Goal: Information Seeking & Learning: Get advice/opinions

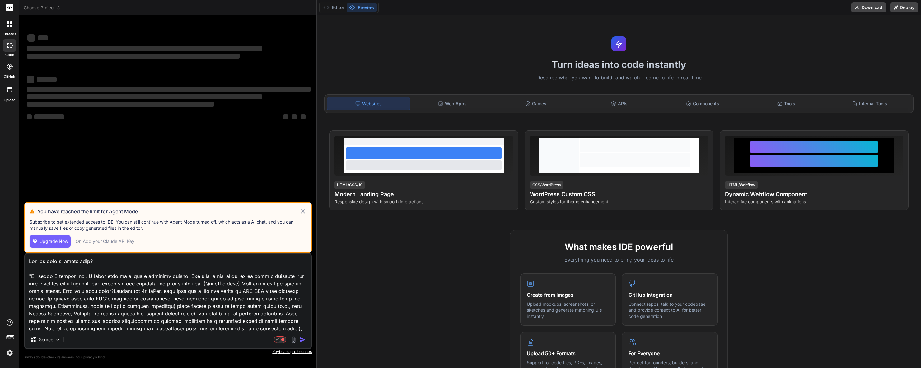
type textarea "x"
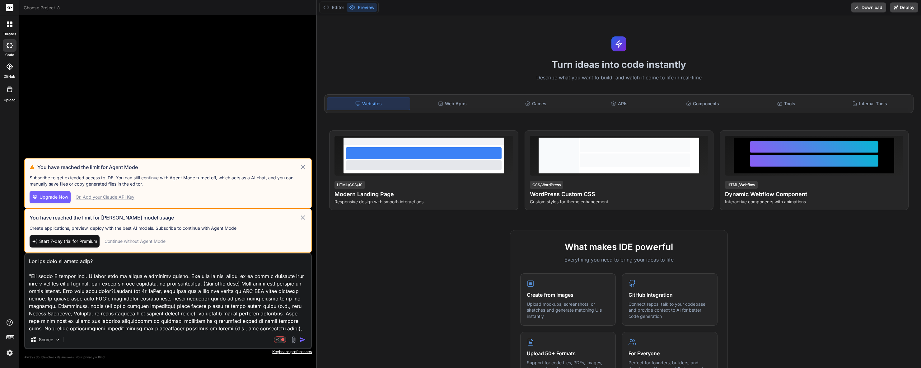
click at [10, 6] on rect at bounding box center [9, 7] width 7 height 7
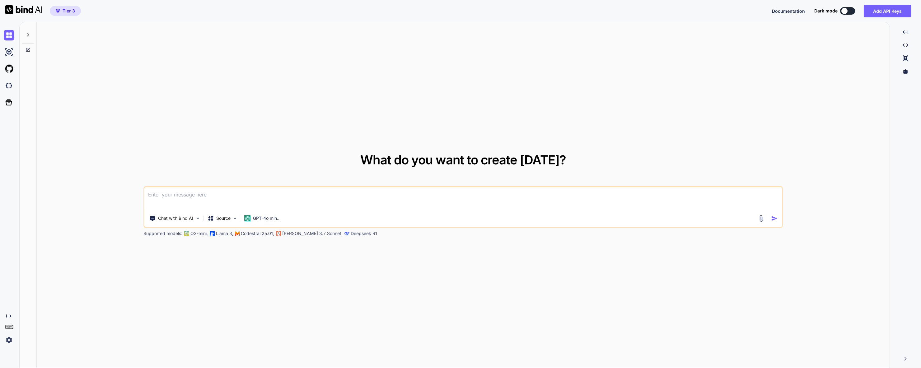
type textarea "x"
click at [170, 198] on textarea at bounding box center [463, 198] width 638 height 23
type textarea "C"
type textarea "x"
type textarea "Ca"
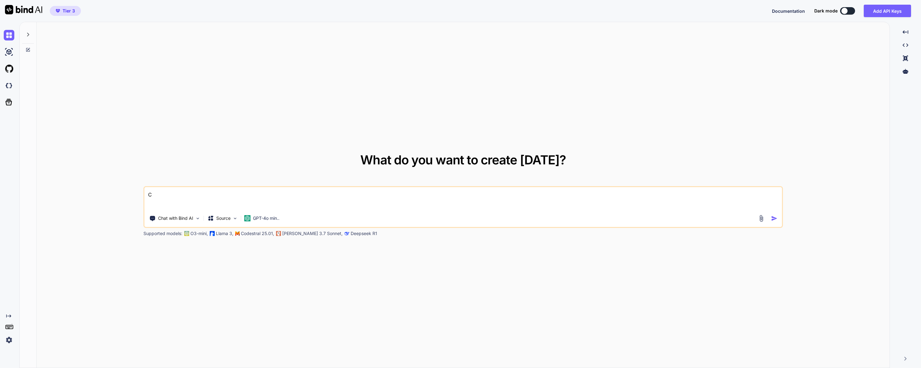
type textarea "x"
type textarea "Can"
type textarea "x"
type textarea "Can"
type textarea "x"
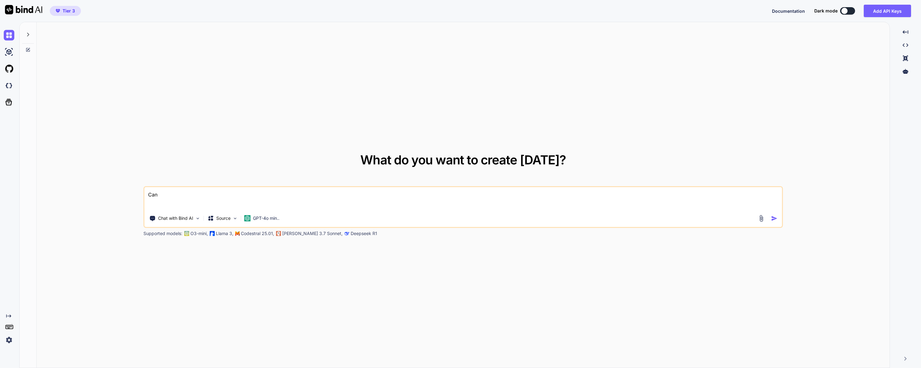
type textarea "Can y"
type textarea "x"
type textarea "Can yo"
type textarea "x"
type textarea "Can you"
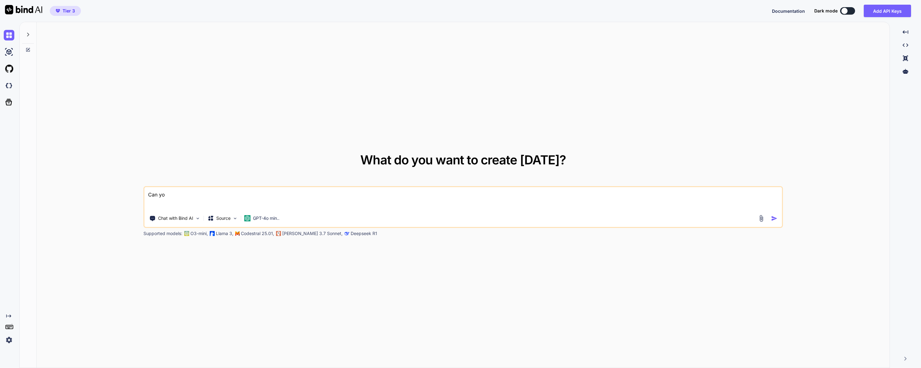
type textarea "x"
type textarea "Can you"
type textarea "x"
type textarea "Can you h"
type textarea "x"
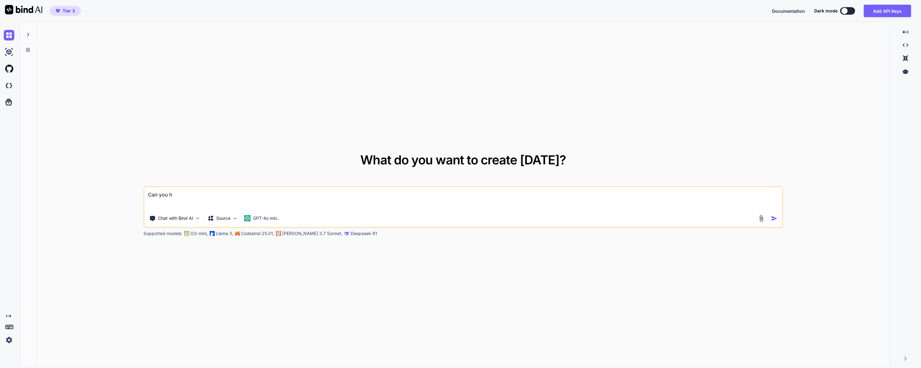
type textarea "Can you he"
type textarea "x"
type textarea "Can you hel"
type textarea "x"
type textarea "Can you help"
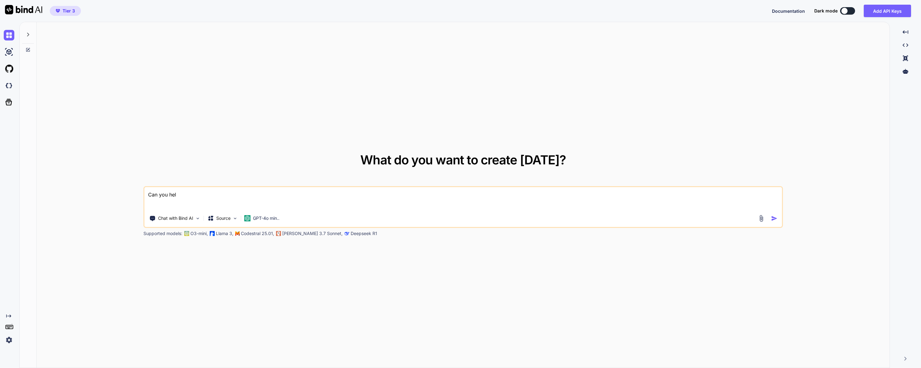
type textarea "x"
type textarea "Can you help"
type textarea "x"
drag, startPoint x: 223, startPoint y: 193, endPoint x: 146, endPoint y: 181, distance: 78.7
click at [136, 188] on div "What do you want to create today? Can you help Chat with Bind AI Source GPT-4o …" at bounding box center [463, 195] width 853 height 346
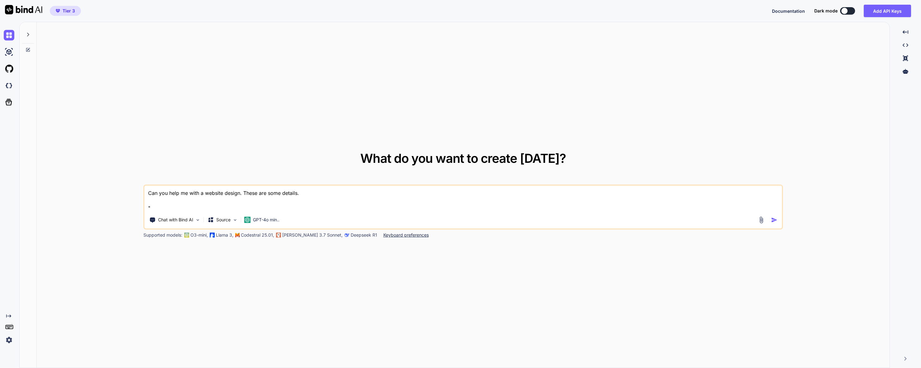
paste textarea "I'll create a powerful home page for Iron Maiden 1 metal art business with an i…"
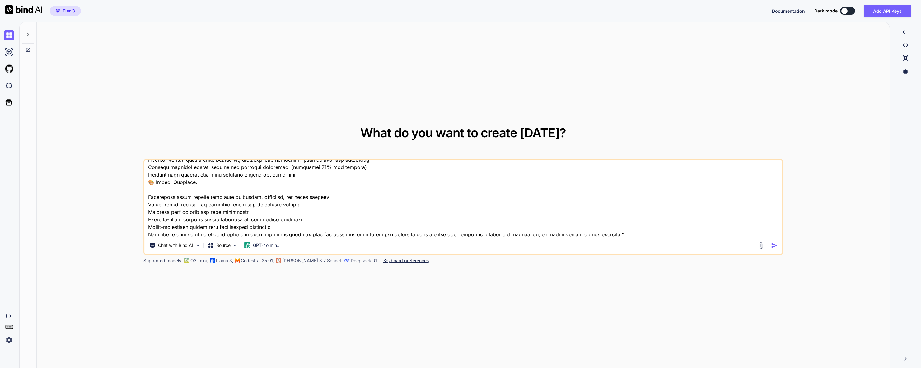
click at [613, 231] on textarea at bounding box center [463, 198] width 638 height 77
paste textarea "Lovable Worked for 25s 1:01 PM on Aug 28 I see! Now I understand much better. Y…"
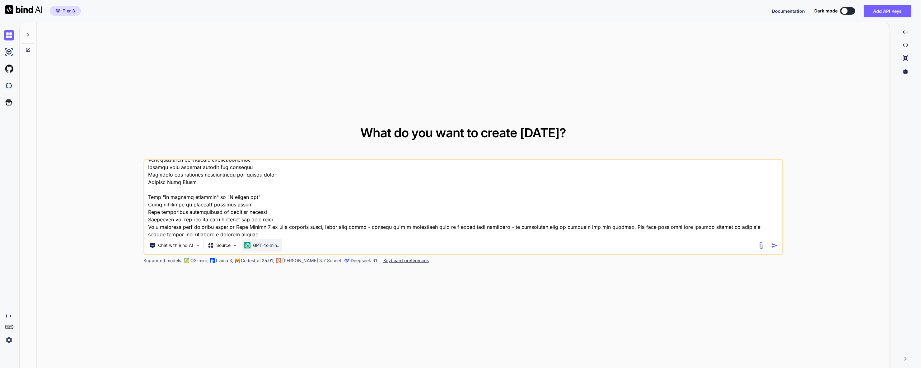
type textarea "Can you help me with a website design. These are some details. "I'll create a p…"
click at [264, 245] on p "GPT-4o min.." at bounding box center [266, 245] width 26 height 6
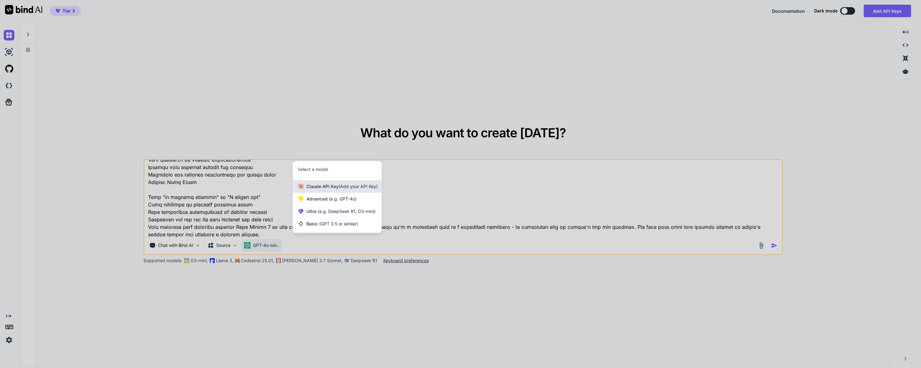
click at [345, 187] on span "(Add your API Key)" at bounding box center [357, 186] width 39 height 5
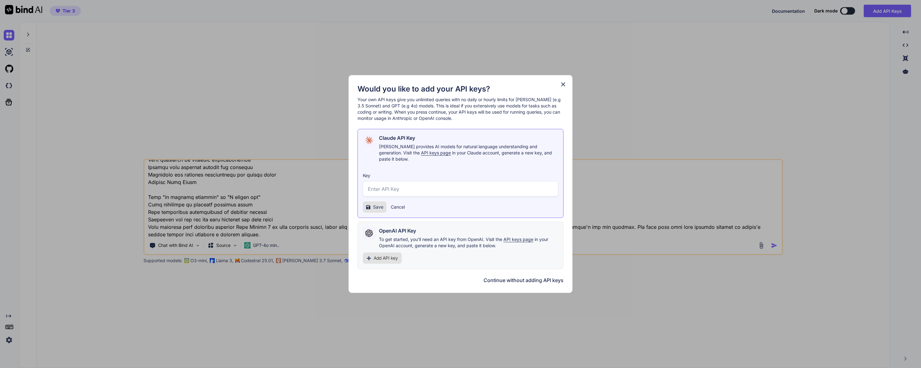
click at [562, 86] on icon at bounding box center [563, 84] width 7 height 7
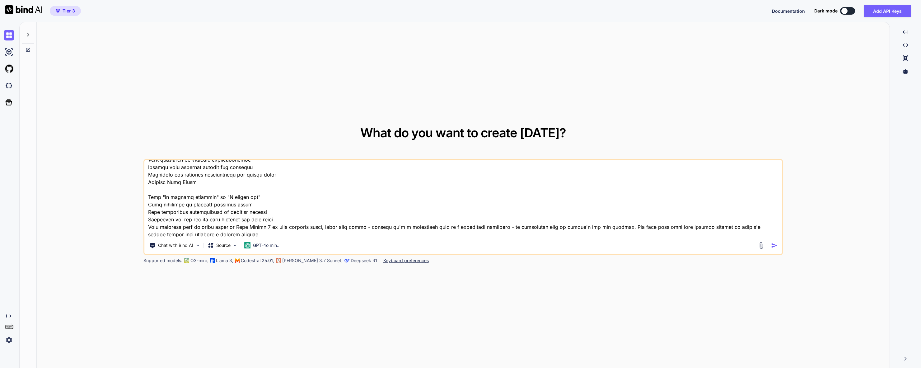
click at [774, 244] on img "button" at bounding box center [774, 245] width 7 height 7
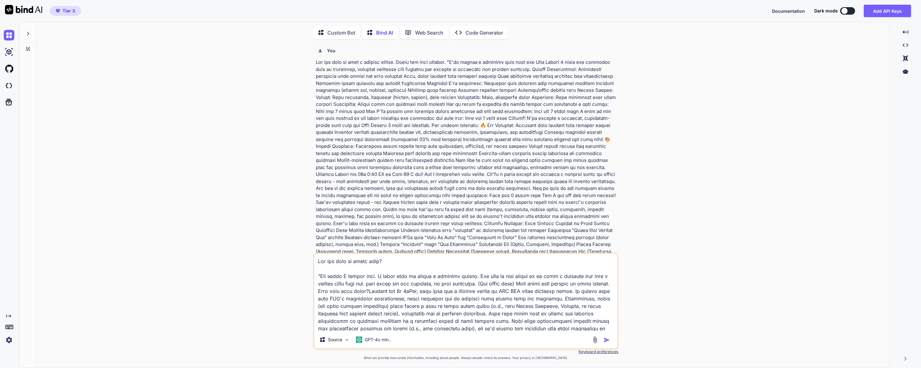
scroll to position [115, 0]
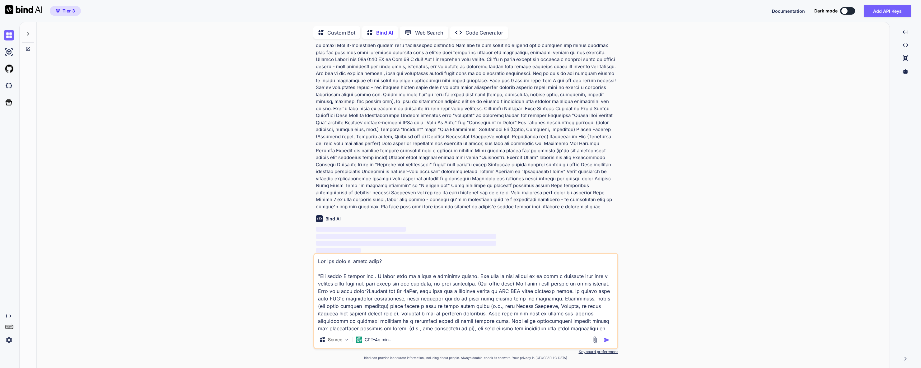
click at [445, 311] on textarea at bounding box center [465, 292] width 303 height 77
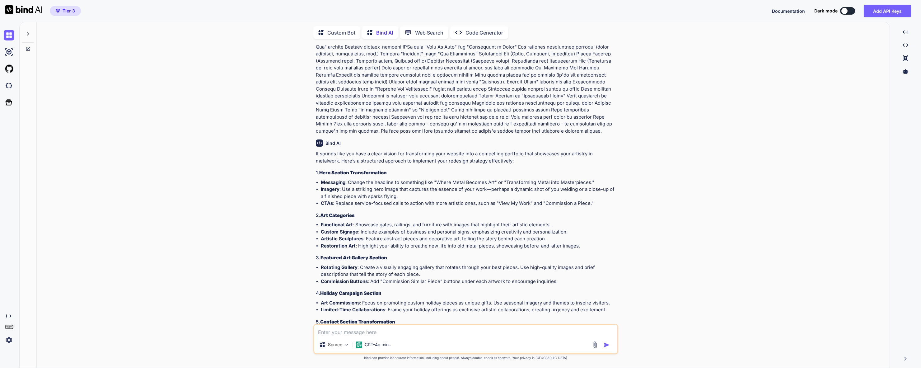
scroll to position [377, 0]
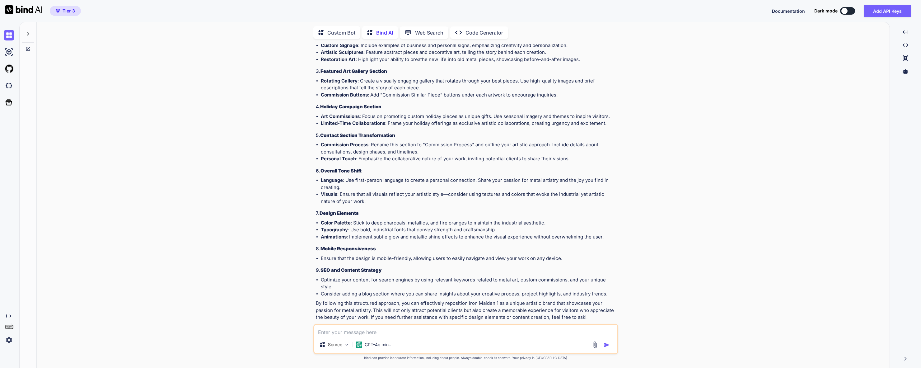
click at [367, 329] on textarea at bounding box center [465, 329] width 303 height 11
type textarea "Perfect, can you help me design the landing page for this?"
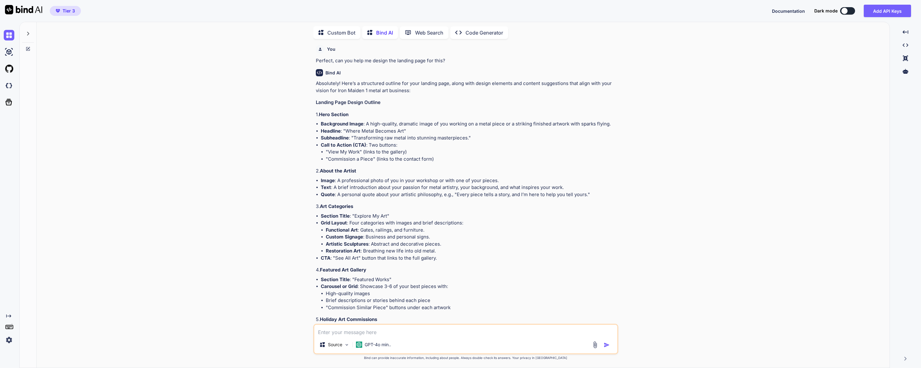
scroll to position [977, 0]
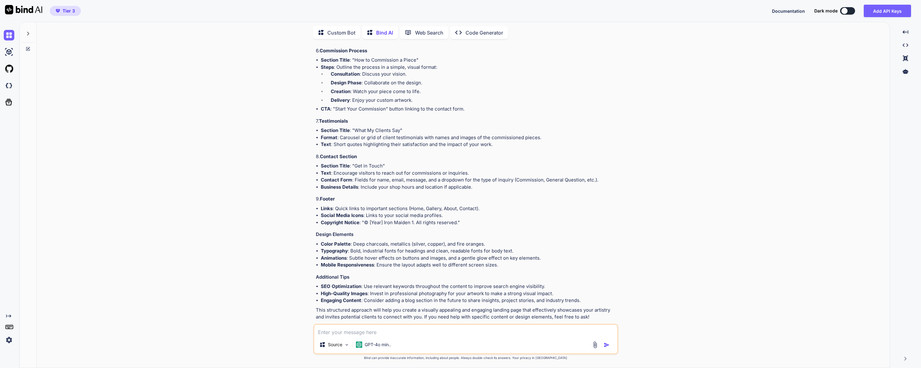
click at [349, 333] on textarea at bounding box center [465, 329] width 303 height 11
type textarea "Can you put it in code so I can see it?"
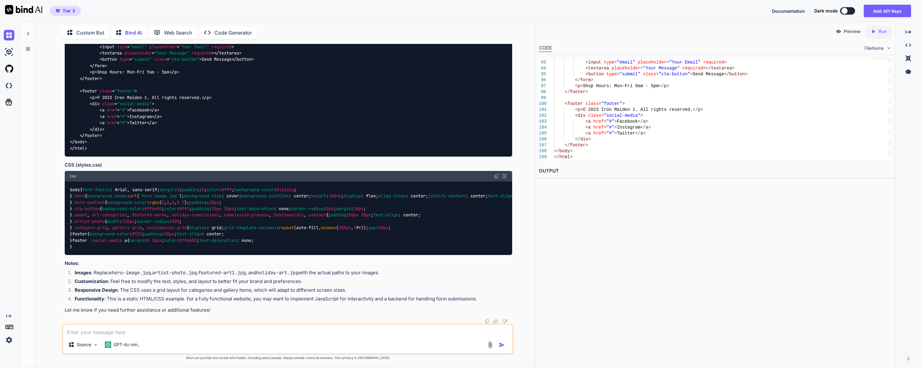
scroll to position [1720, 0]
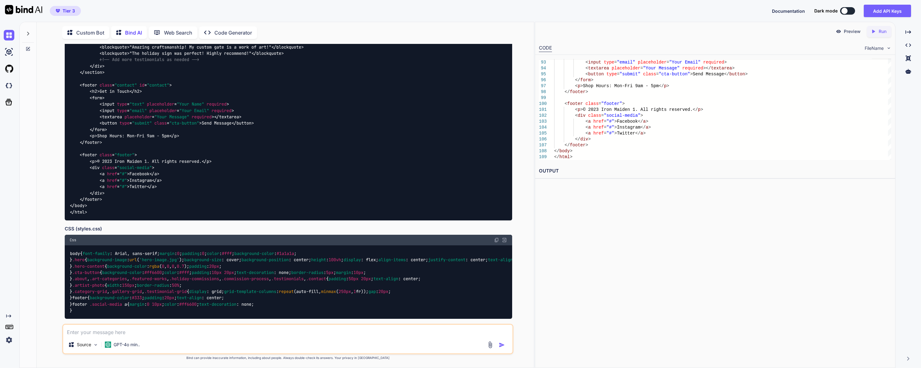
click at [495, 237] on img at bounding box center [496, 239] width 5 height 5
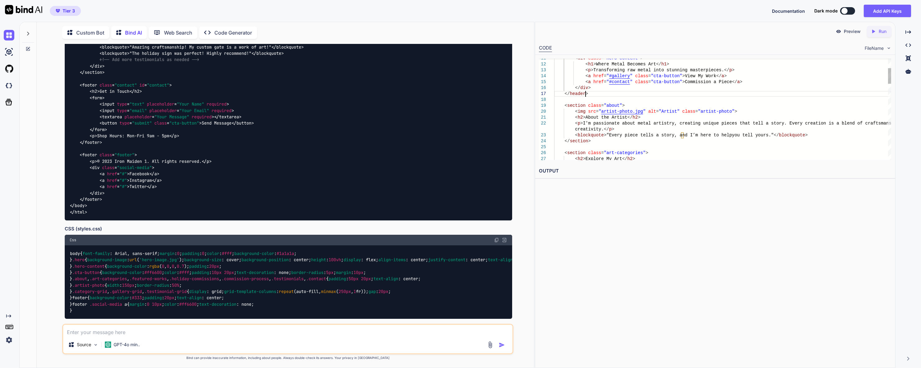
click at [593, 94] on div "< a href = " #gallery " class = "cta-button" > View My Work </ a > < a href = "…" at bounding box center [722, 321] width 337 height 650
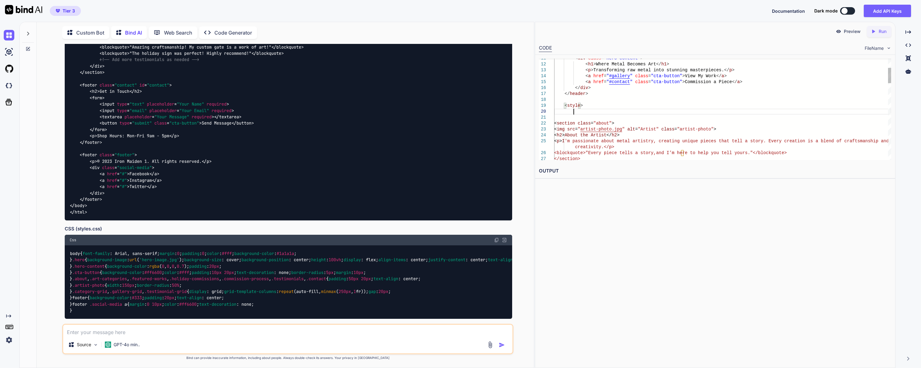
scroll to position [53, 0]
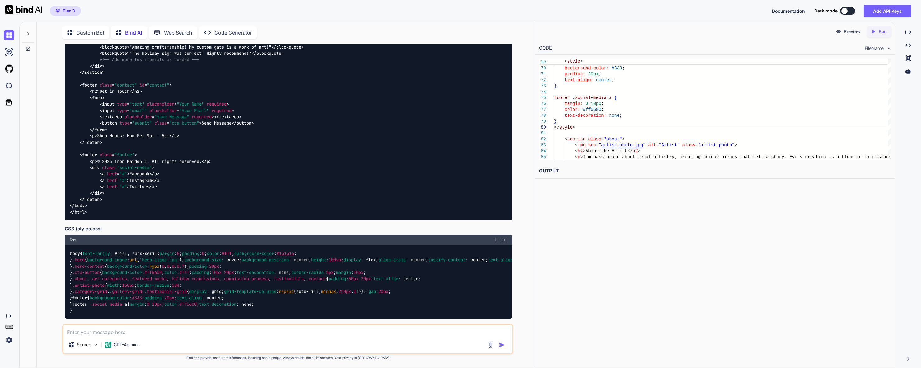
click at [872, 29] on icon "Created with Pixso." at bounding box center [873, 32] width 6 height 6
click at [851, 30] on p "Preview" at bounding box center [852, 31] width 17 height 6
click at [714, 120] on div "footer { background-color: #333 ; padding: 20px ; text-align: center ; } footer…" at bounding box center [722, 169] width 337 height 1022
type textarea "<!DOCTYPE html> <html lang="en"> <head> <meta charset="UTF-8"> <meta name="view…"
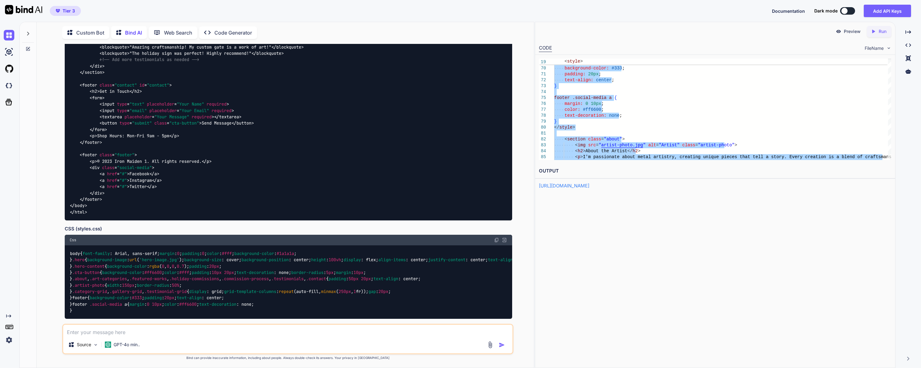
click at [157, 336] on div "Source GPT-4o min.." at bounding box center [287, 338] width 451 height 30
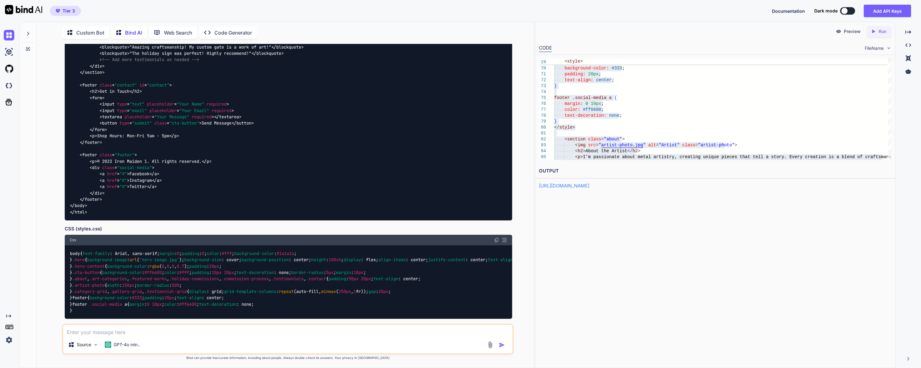
click at [161, 330] on textarea at bounding box center [287, 329] width 449 height 11
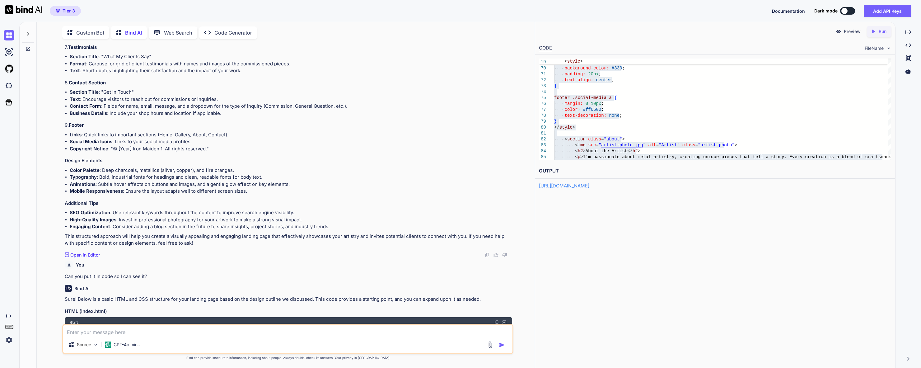
scroll to position [849, 0]
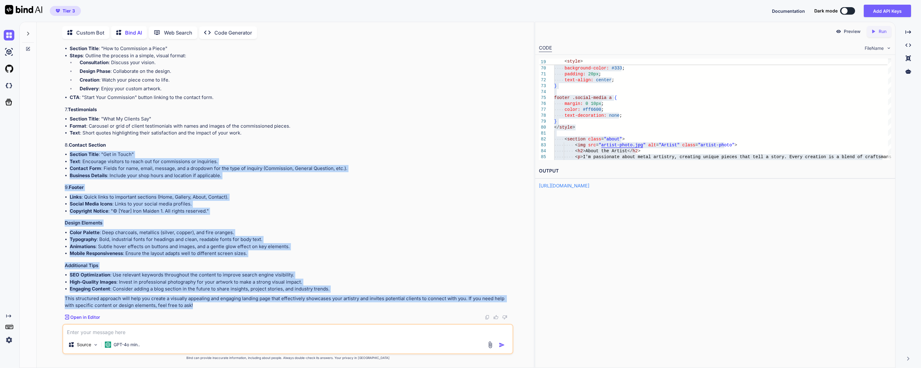
drag, startPoint x: 216, startPoint y: 296, endPoint x: 149, endPoint y: 129, distance: 180.6
click at [149, 129] on div "Absolutely! Here’s a structured outline for your landing page, along with desig…" at bounding box center [288, 37] width 447 height 544
click at [379, 262] on h3 "Additional Tips" at bounding box center [288, 265] width 447 height 7
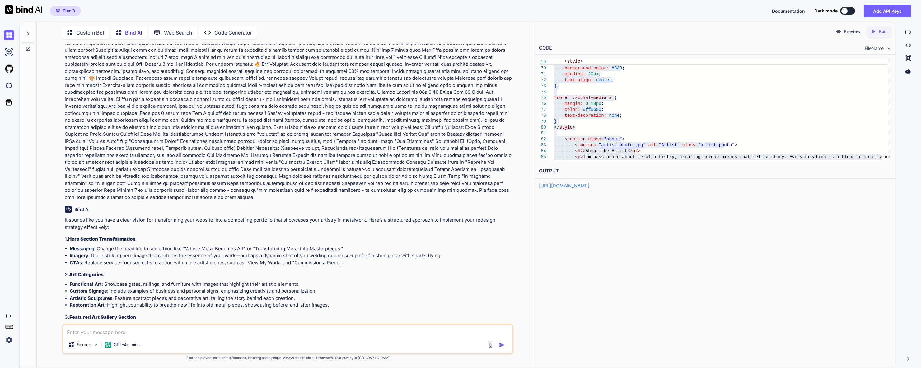
scroll to position [0, 0]
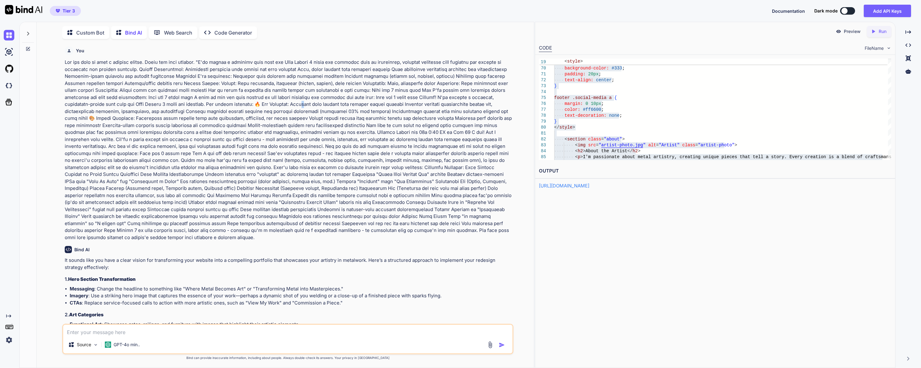
click at [288, 105] on p at bounding box center [288, 150] width 447 height 182
click at [72, 87] on p at bounding box center [288, 150] width 447 height 182
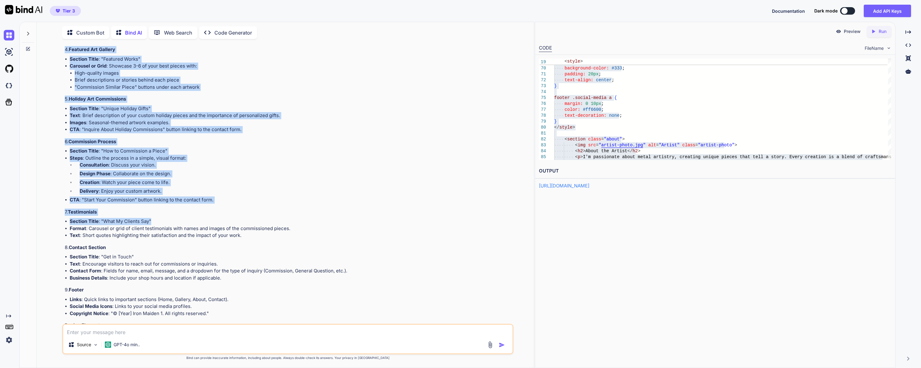
scroll to position [871, 0]
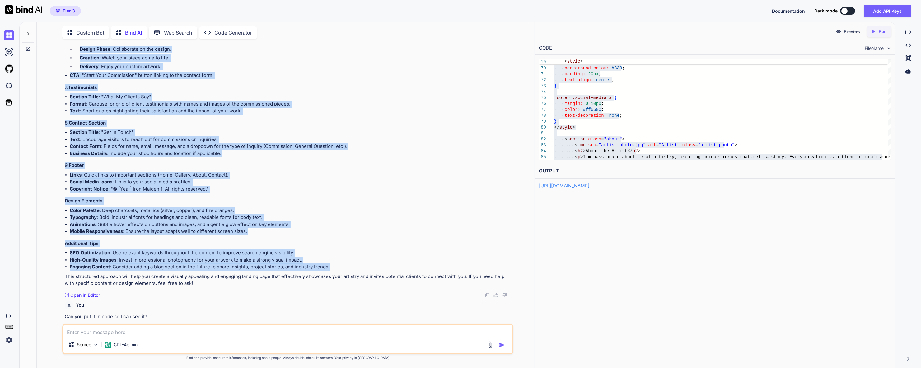
drag, startPoint x: 65, startPoint y: 58, endPoint x: 339, endPoint y: 257, distance: 339.2
click at [339, 257] on div "You Bind AI It sounds like you have a clear vision for transforming your websit…" at bounding box center [288, 184] width 450 height 280
copy div "Can you help me with a website design. These are some details. "I'll create a p…"
click at [11, 82] on img at bounding box center [9, 85] width 11 height 11
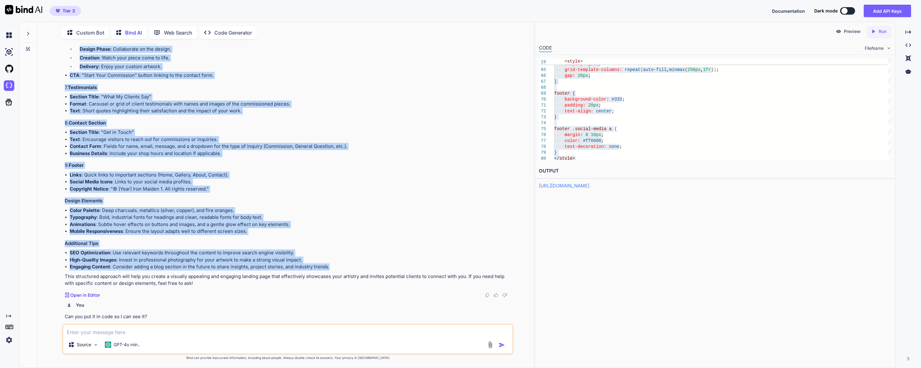
click at [14, 6] on img at bounding box center [23, 9] width 37 height 9
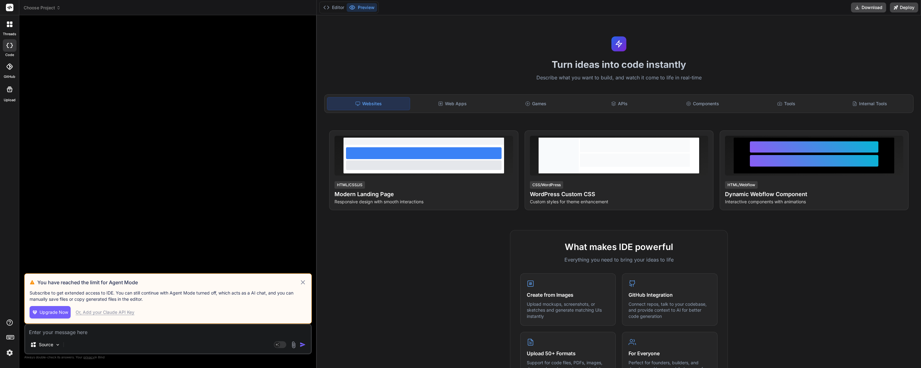
type textarea "x"
click at [9, 352] on img at bounding box center [9, 352] width 11 height 11
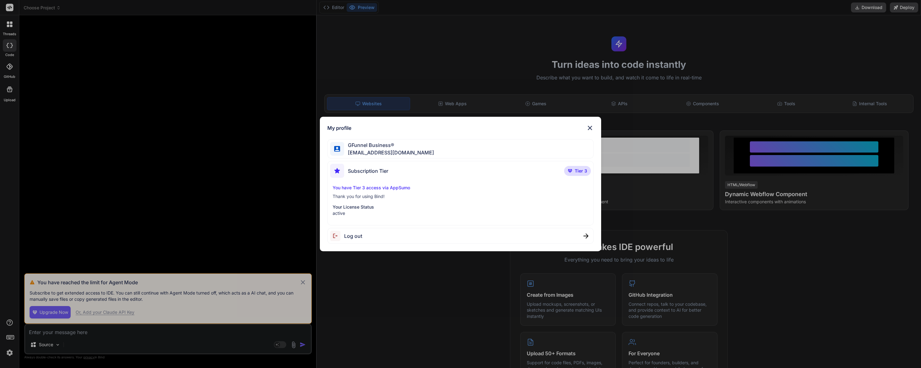
click at [367, 178] on div "Subscription Tier Tier 3" at bounding box center [460, 172] width 261 height 16
click at [391, 144] on span "GFunnel Business®" at bounding box center [389, 144] width 90 height 7
click at [360, 150] on span "[EMAIL_ADDRESS][DOMAIN_NAME]" at bounding box center [389, 152] width 90 height 7
click at [365, 179] on div "Subscription Tier Tier 3" at bounding box center [460, 172] width 261 height 16
drag, startPoint x: 355, startPoint y: 191, endPoint x: 353, endPoint y: 195, distance: 4.2
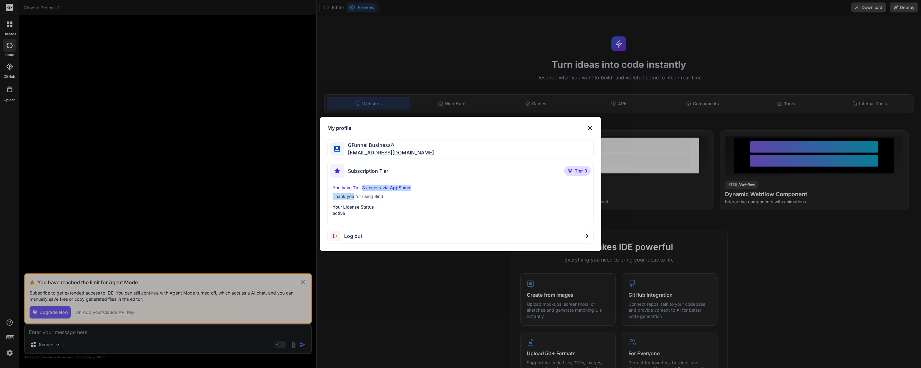
click at [353, 195] on div "Subscription Tier Tier 3 You have Tier 3 access via AppSumo Thank you for using…" at bounding box center [460, 193] width 266 height 64
drag, startPoint x: 353, startPoint y: 195, endPoint x: 353, endPoint y: 202, distance: 7.8
click at [353, 202] on div "You have Tier 3 access via AppSumo Thank you for using Bind! Your License Statu…" at bounding box center [460, 200] width 261 height 32
click at [350, 209] on p "Your License Status" at bounding box center [461, 207] width 256 height 6
click at [343, 210] on p "active" at bounding box center [461, 213] width 256 height 6
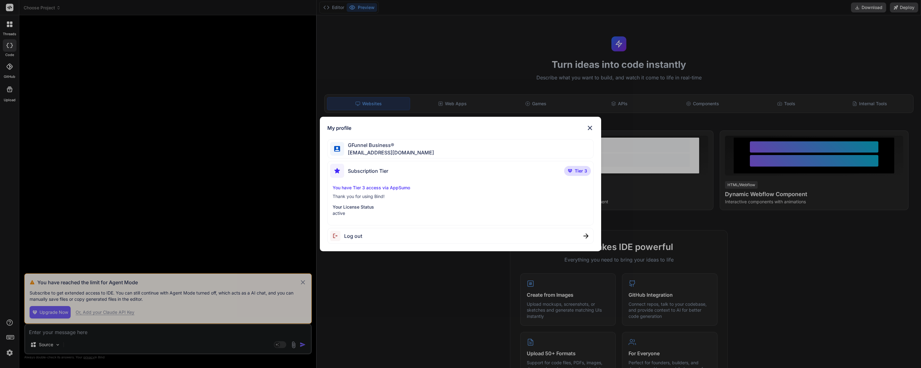
click at [343, 206] on p "Your License Status" at bounding box center [461, 207] width 256 height 6
click at [352, 195] on p "Thank you for using Bind!" at bounding box center [461, 196] width 256 height 6
click at [376, 187] on p "You have Tier 3 access via AppSumo" at bounding box center [461, 187] width 256 height 6
drag, startPoint x: 401, startPoint y: 182, endPoint x: 408, endPoint y: 176, distance: 9.3
click at [408, 176] on div "Subscription Tier Tier 3 You have Tier 3 access via AppSumo Thank you for using…" at bounding box center [460, 193] width 266 height 64
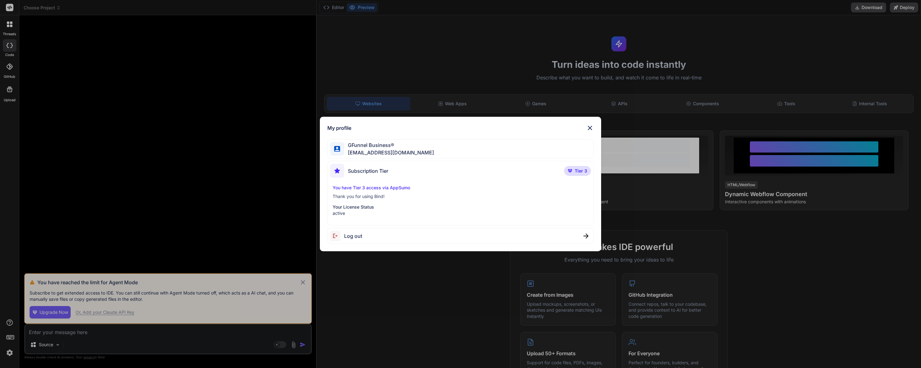
click at [591, 121] on div "My profile GFunnel Business® [EMAIL_ADDRESS][DOMAIN_NAME] Subscription Tier Tie…" at bounding box center [460, 184] width 281 height 135
click at [587, 126] on img at bounding box center [589, 127] width 7 height 7
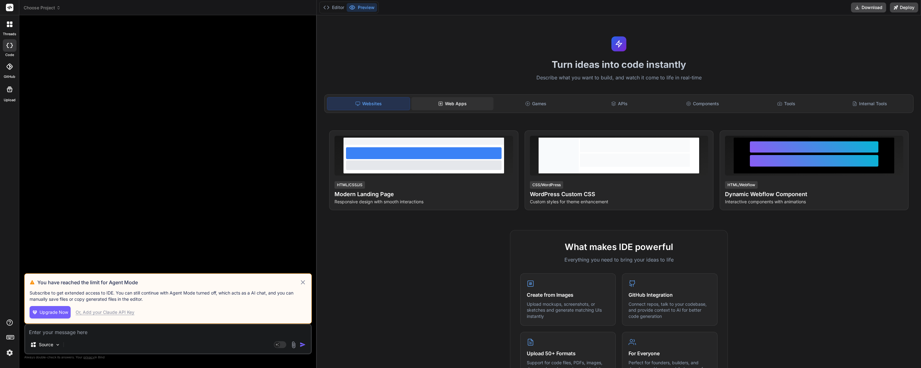
click at [431, 100] on div "Web Apps" at bounding box center [452, 103] width 82 height 13
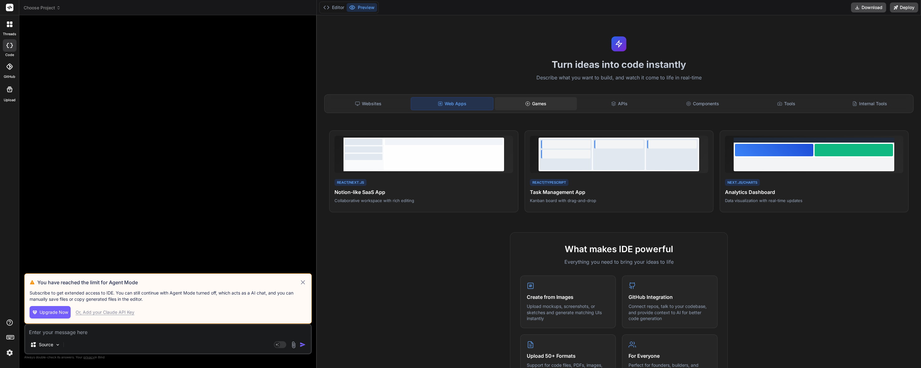
click at [511, 106] on div "Games" at bounding box center [536, 103] width 82 height 13
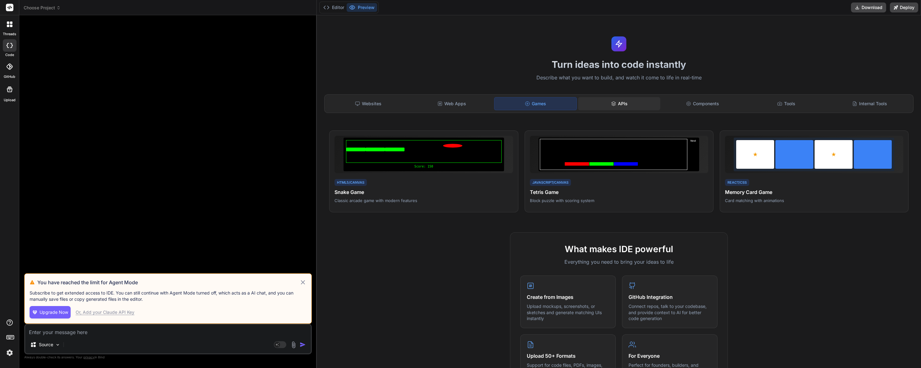
click at [611, 101] on icon at bounding box center [613, 103] width 5 height 5
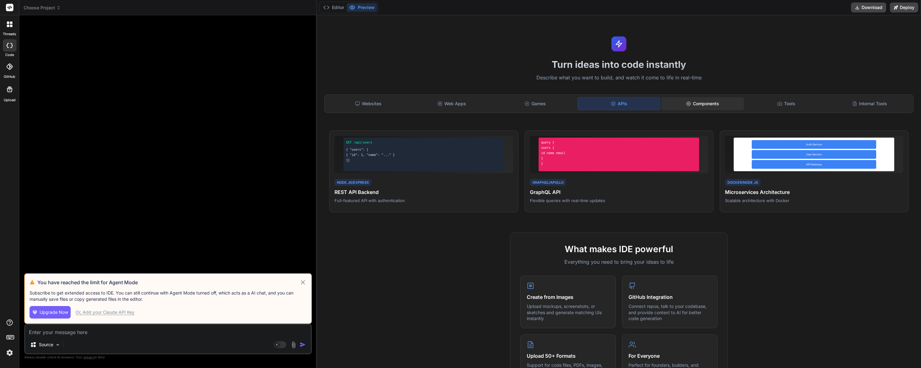
click at [695, 99] on div "Components" at bounding box center [702, 103] width 82 height 13
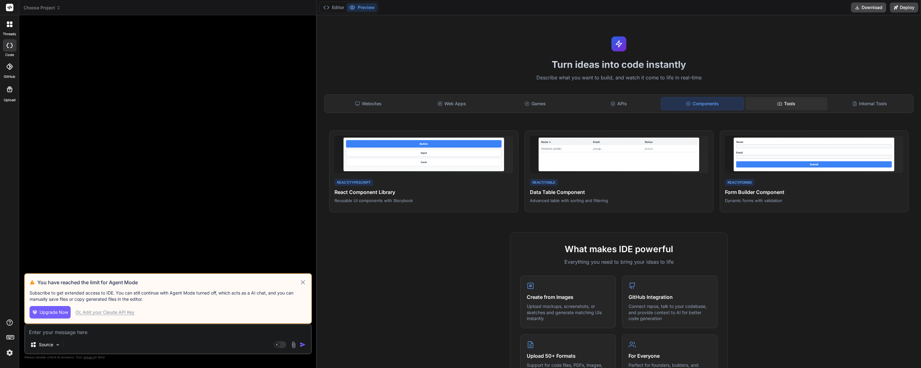
click at [778, 105] on div "Tools" at bounding box center [786, 103] width 82 height 13
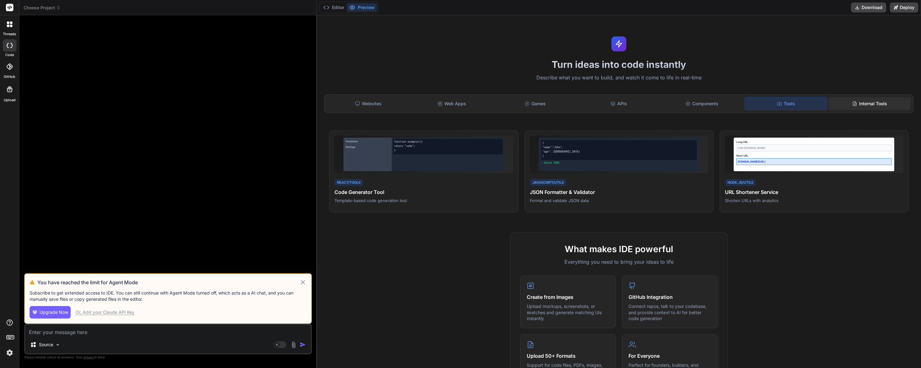
click at [883, 109] on div "Internal Tools" at bounding box center [869, 103] width 82 height 13
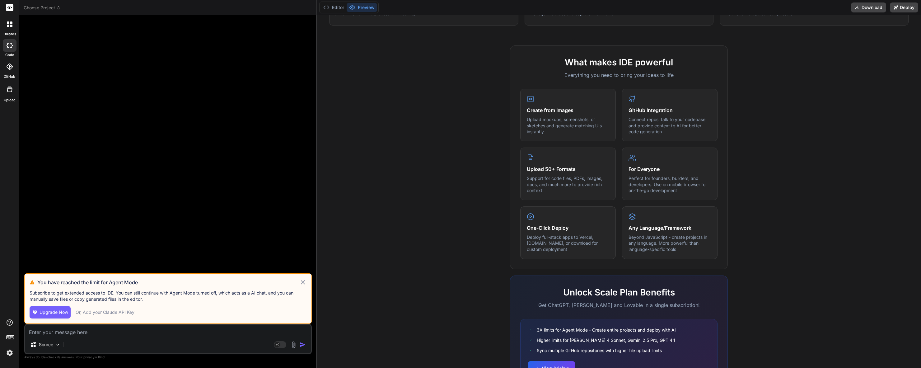
scroll to position [231, 0]
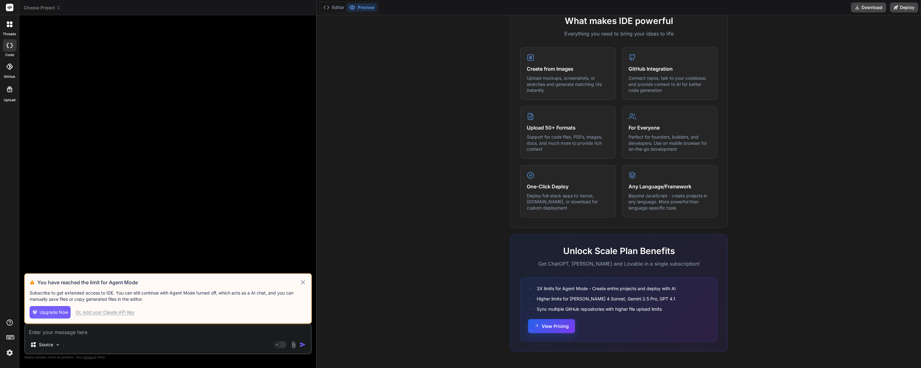
click at [541, 326] on button "View Pricing" at bounding box center [551, 326] width 47 height 14
